Goal: Task Accomplishment & Management: Use online tool/utility

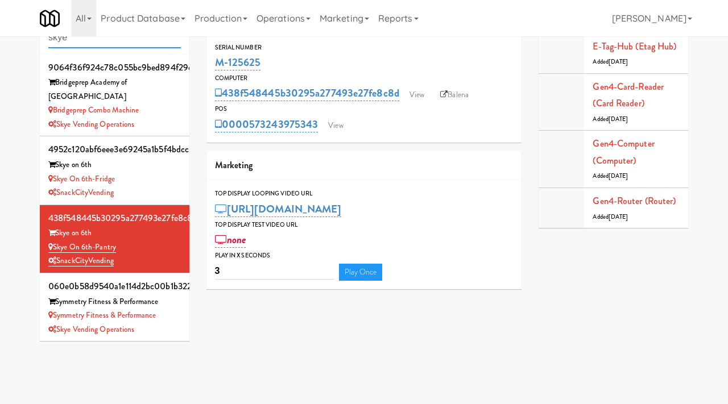
scroll to position [36, 0]
drag, startPoint x: 109, startPoint y: 44, endPoint x: 34, endPoint y: 40, distance: 75.2
click at [34, 40] on div "Cabinets skye 9064f36f924c78c055bc9bed894f29ca Bridgeprep Academy of [GEOGRAPHI…" at bounding box center [114, 177] width 167 height 345
type input ","
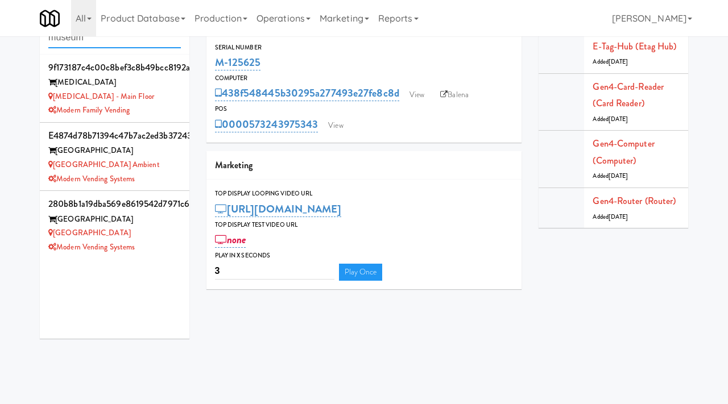
type input "museum"
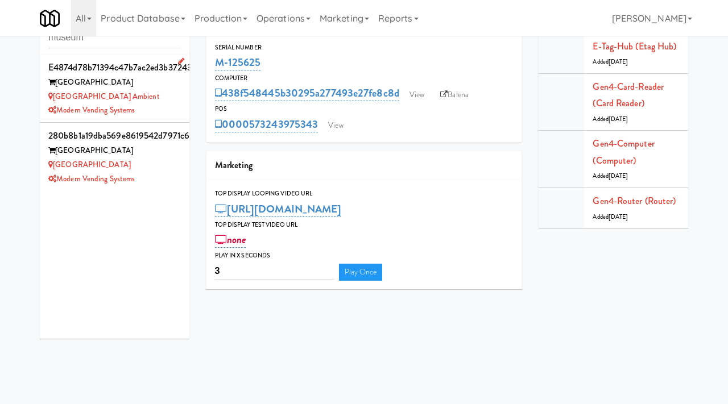
click at [154, 98] on div "[GEOGRAPHIC_DATA] Ambient" at bounding box center [114, 97] width 133 height 14
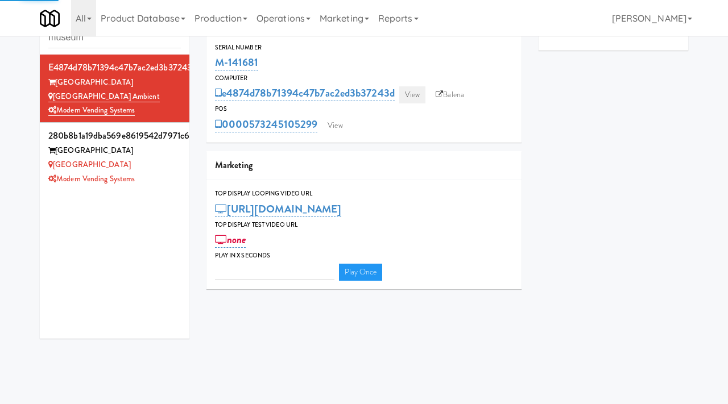
type input "3"
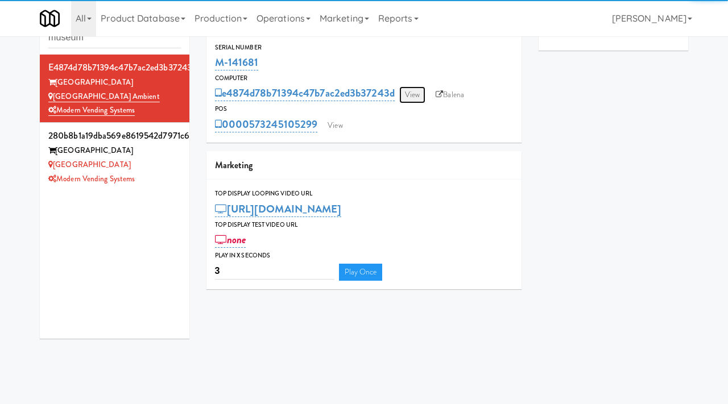
click at [411, 95] on link "View" at bounding box center [412, 94] width 26 height 17
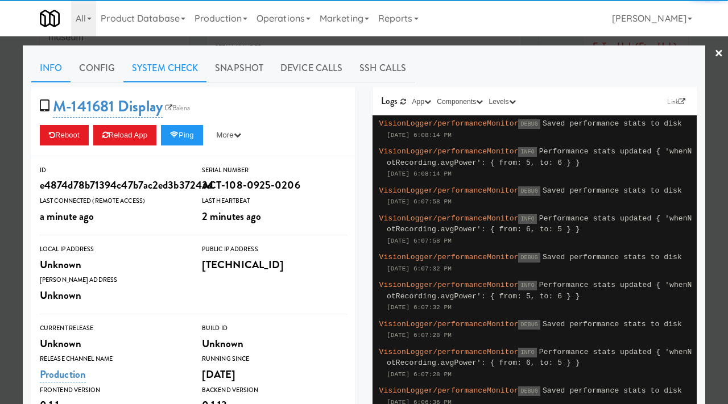
click at [170, 75] on link "System Check" at bounding box center [164, 68] width 83 height 28
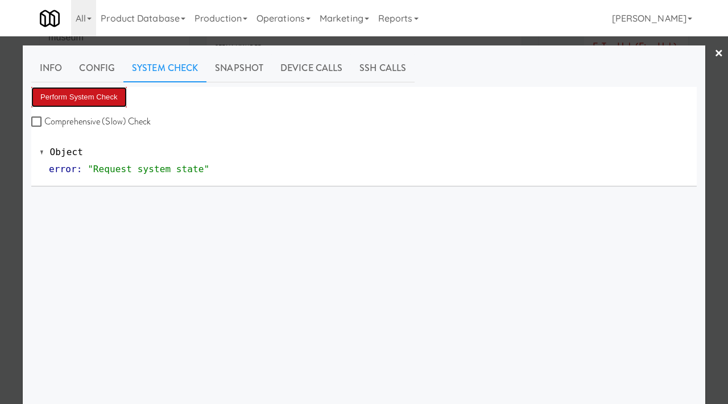
click at [122, 91] on button "Perform System Check" at bounding box center [79, 97] width 96 height 20
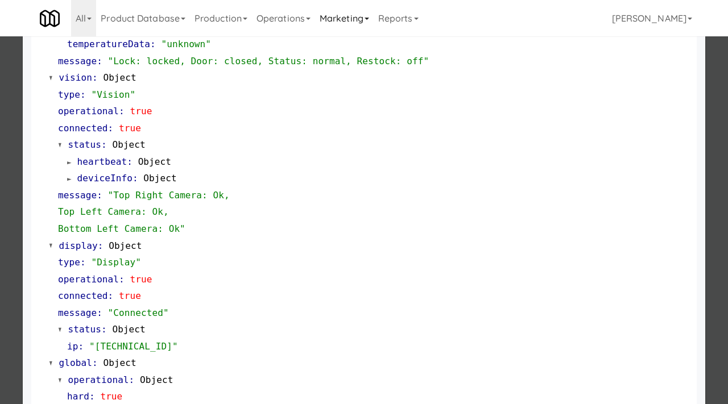
scroll to position [496, 0]
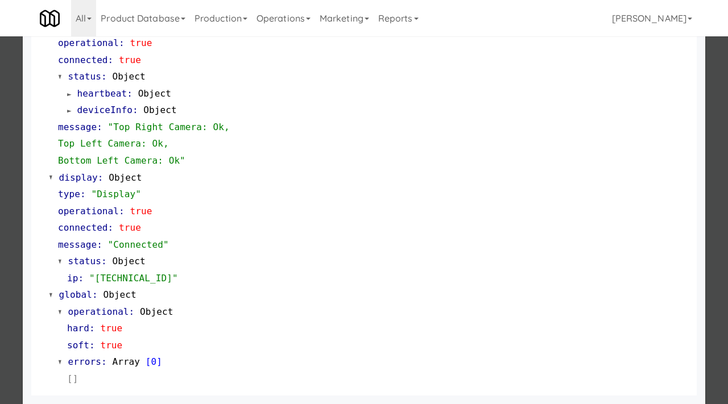
click at [0, 269] on div at bounding box center [364, 202] width 728 height 404
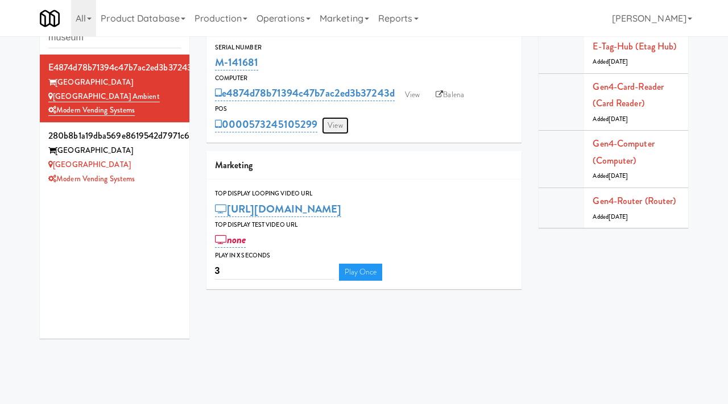
click at [341, 122] on link "View" at bounding box center [335, 125] width 26 height 17
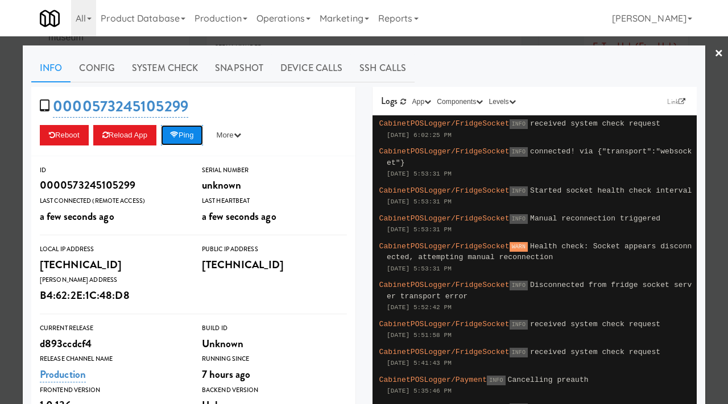
click at [195, 142] on button "Ping" at bounding box center [182, 135] width 42 height 20
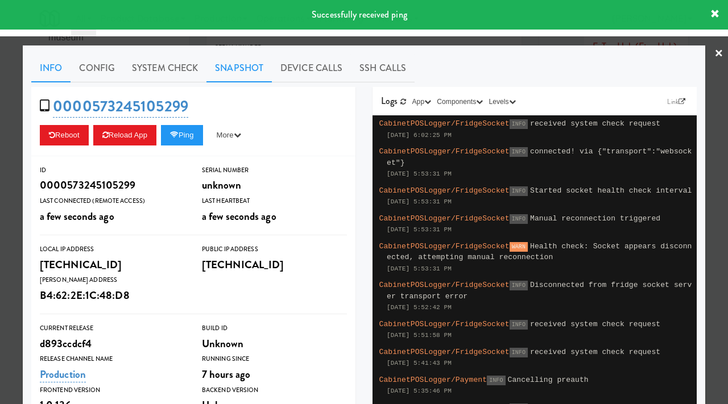
click at [241, 73] on link "Snapshot" at bounding box center [239, 68] width 65 height 28
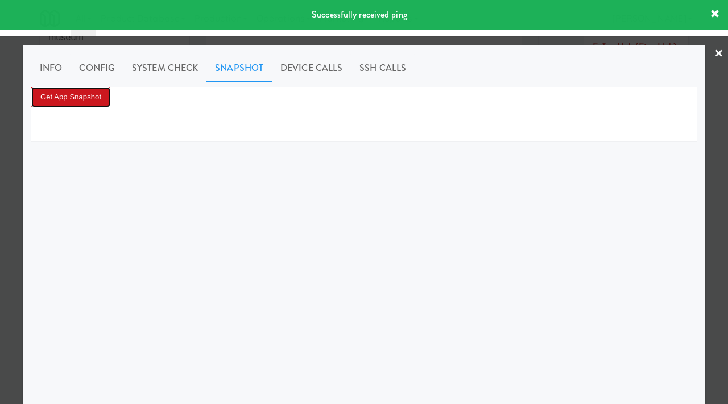
click at [76, 96] on button "Get App Snapshot" at bounding box center [70, 97] width 79 height 20
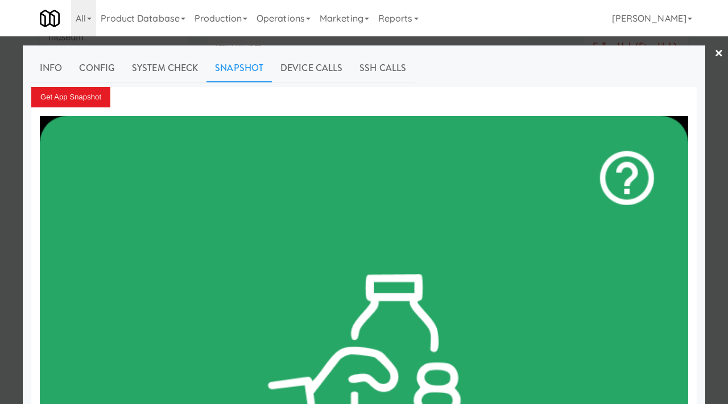
click at [0, 158] on div at bounding box center [364, 202] width 728 height 404
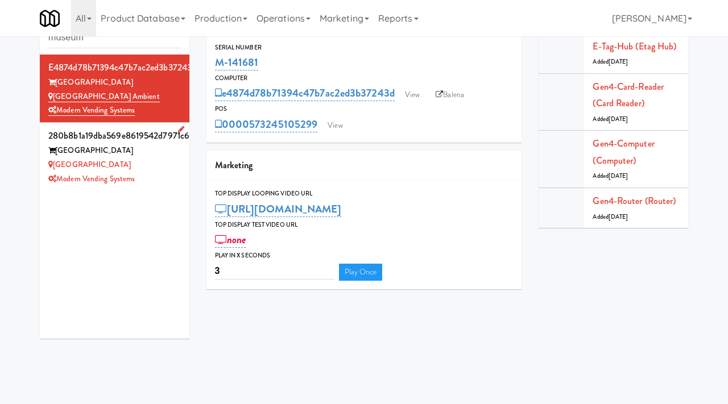
click at [175, 164] on div "[GEOGRAPHIC_DATA]" at bounding box center [114, 165] width 133 height 14
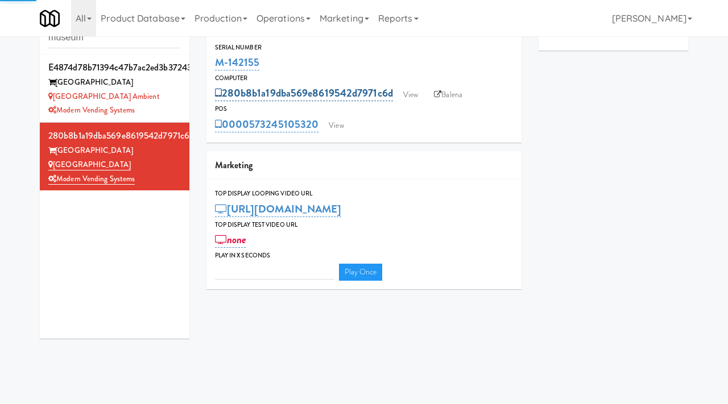
type input "3"
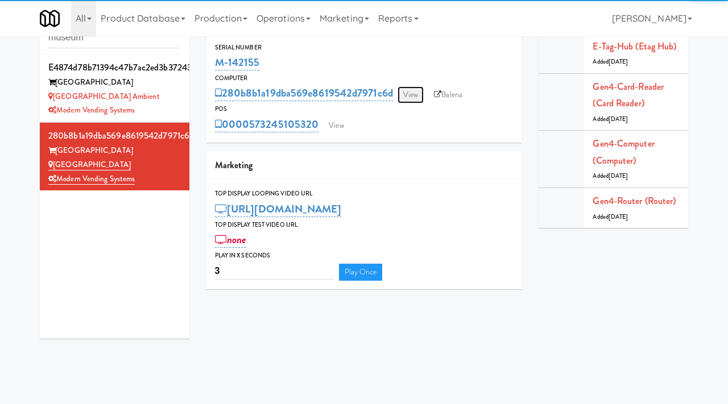
click at [420, 91] on link "View" at bounding box center [411, 94] width 26 height 17
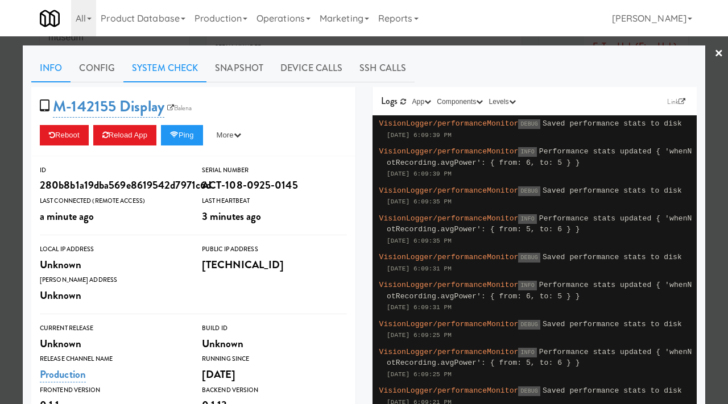
click at [172, 73] on link "System Check" at bounding box center [164, 68] width 83 height 28
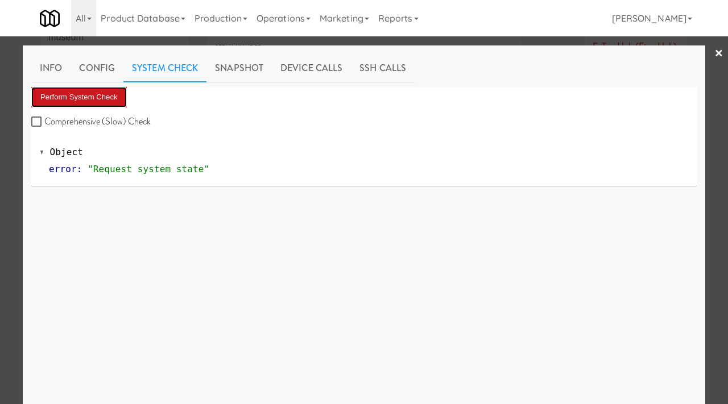
click at [95, 102] on button "Perform System Check" at bounding box center [79, 97] width 96 height 20
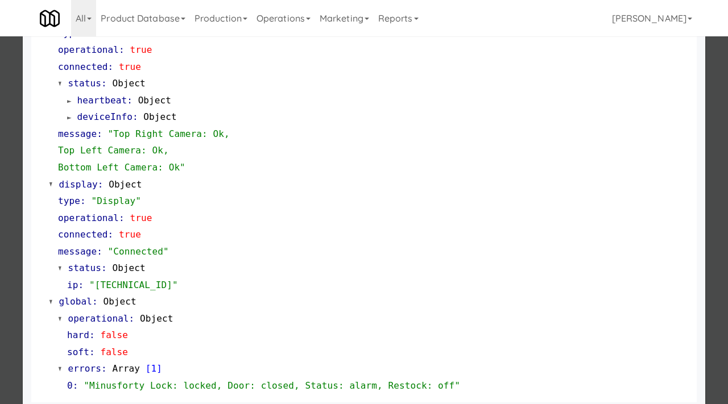
scroll to position [496, 0]
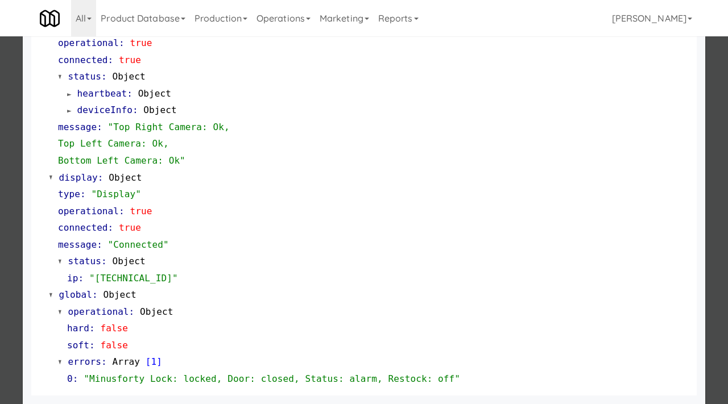
click at [42, 230] on div "cardReader : Object type : "Castles" operational : true connected : true status…" at bounding box center [364, 26] width 649 height 722
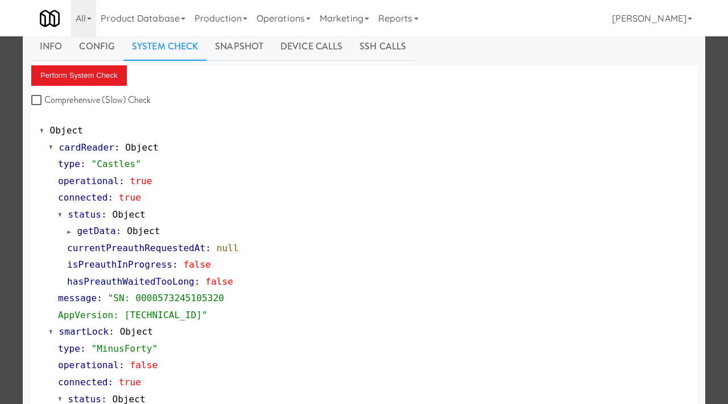
scroll to position [0, 0]
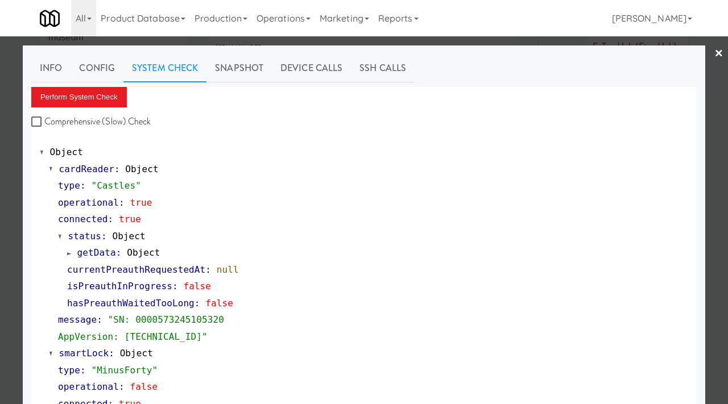
click at [0, 233] on div at bounding box center [364, 202] width 728 height 404
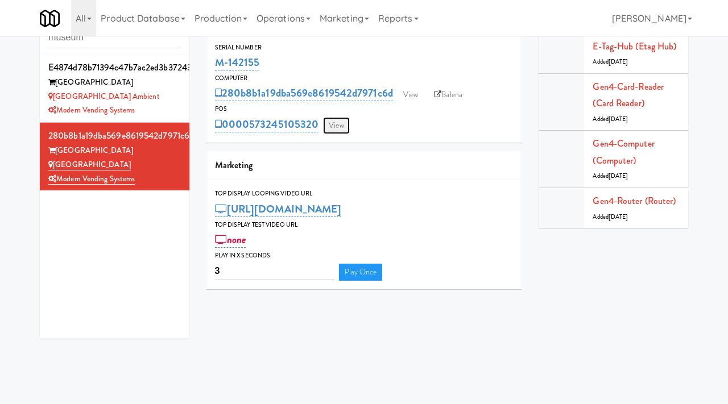
click at [329, 123] on link "View" at bounding box center [336, 125] width 26 height 17
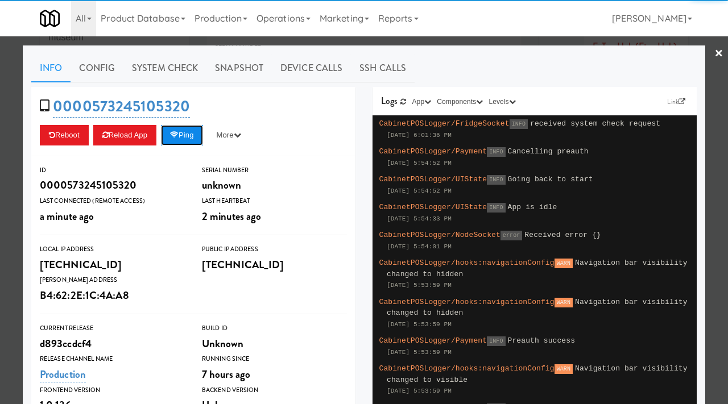
click at [196, 133] on button "Ping" at bounding box center [182, 135] width 42 height 20
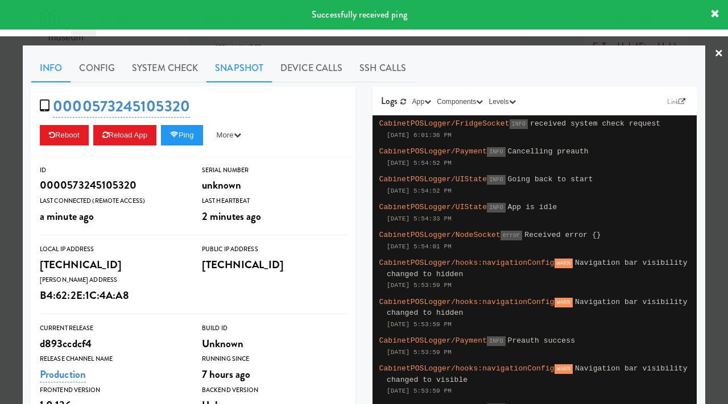
click at [252, 68] on link "Snapshot" at bounding box center [239, 68] width 65 height 28
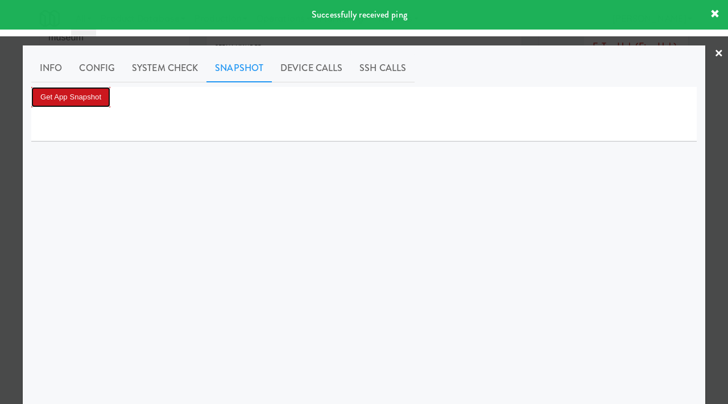
click at [90, 95] on button "Get App Snapshot" at bounding box center [70, 97] width 79 height 20
